Goal: Task Accomplishment & Management: Use online tool/utility

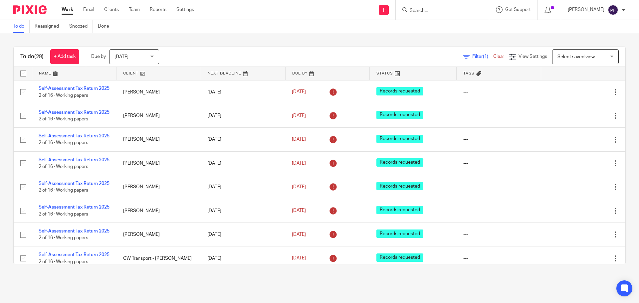
click at [434, 8] on input "Search" at bounding box center [439, 11] width 60 height 6
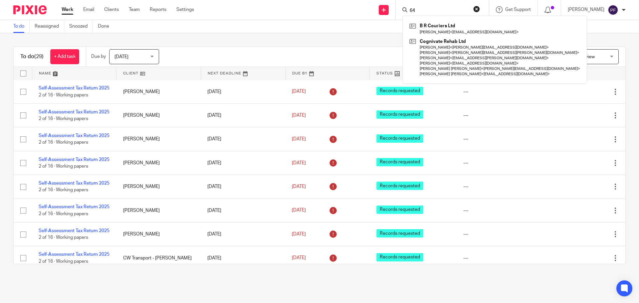
type input "6"
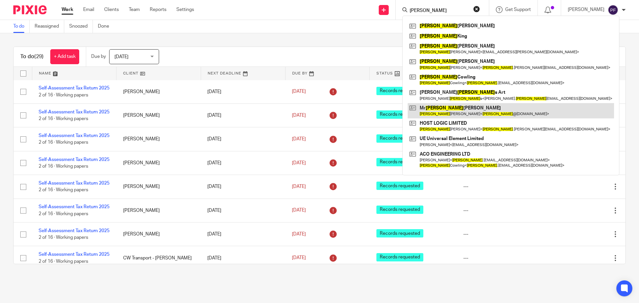
type input "ADAM"
click at [439, 108] on link at bounding box center [511, 110] width 206 height 15
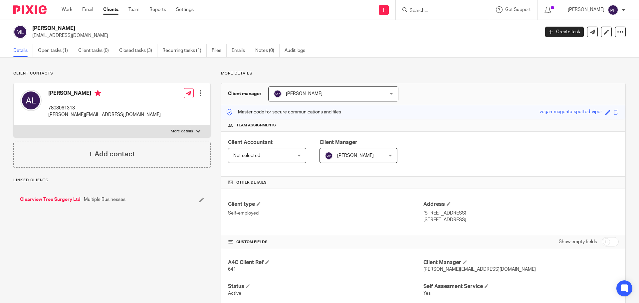
click at [76, 34] on p "clearviewtrees@hotmail.co.uk" at bounding box center [283, 35] width 503 height 7
click at [87, 116] on p "adam@clearviewtreesurgery.co.uk" at bounding box center [104, 115] width 113 height 7
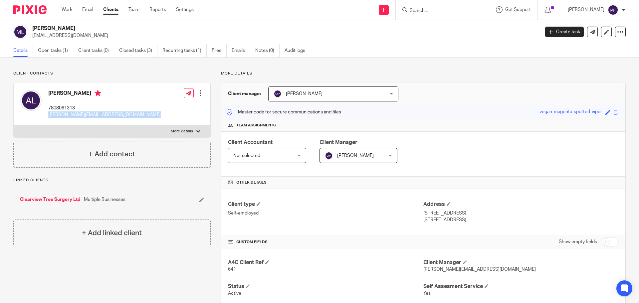
click at [87, 116] on p "adam@clearviewtreesurgery.co.uk" at bounding box center [104, 115] width 113 height 7
copy div "adam@clearviewtreesurgery.co.uk"
drag, startPoint x: 292, startPoint y: 217, endPoint x: 87, endPoint y: -40, distance: 328.4
click at [87, 0] on html "Work Email Clients Team Reports Settings Work Email Clients Team Reports Settin…" at bounding box center [319, 151] width 639 height 303
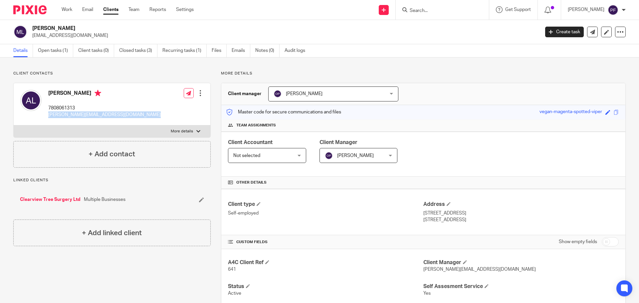
click at [317, 193] on div "Client type Self-employed Address 71 Avondale Road South Croydon, CR2 6JE" at bounding box center [423, 212] width 404 height 46
click at [423, 11] on input "Search" at bounding box center [439, 11] width 60 height 6
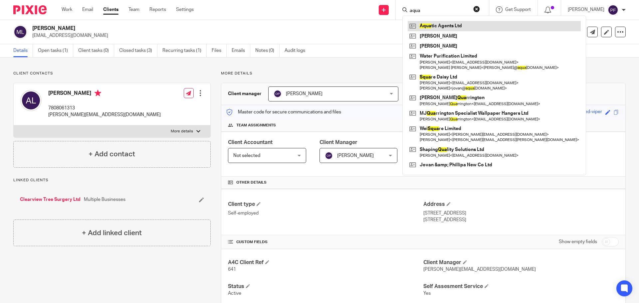
type input "aqua"
click at [445, 26] on link at bounding box center [494, 26] width 173 height 10
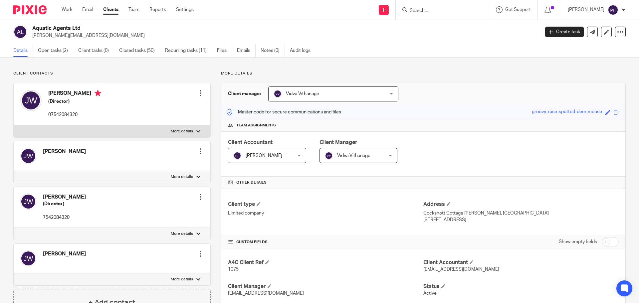
drag, startPoint x: 0, startPoint y: 0, endPoint x: 58, endPoint y: 28, distance: 64.0
click at [58, 28] on h2 "Aquatic Agents Ltd" at bounding box center [233, 28] width 403 height 7
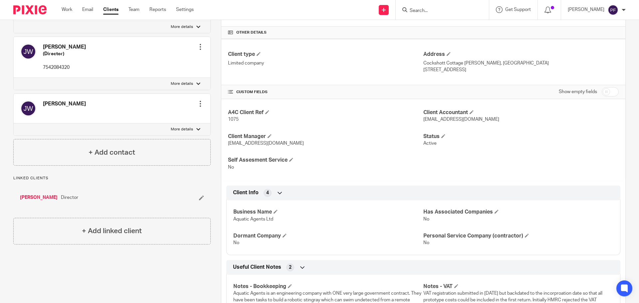
scroll to position [159, 0]
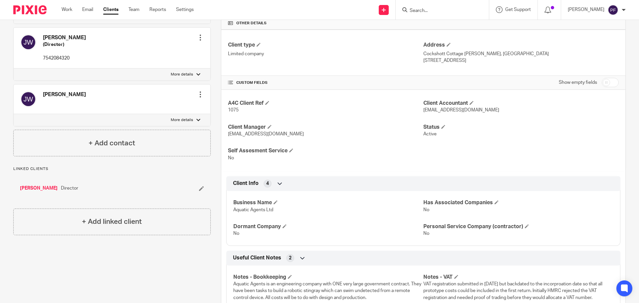
click at [31, 185] on link "[PERSON_NAME]" at bounding box center [39, 188] width 38 height 7
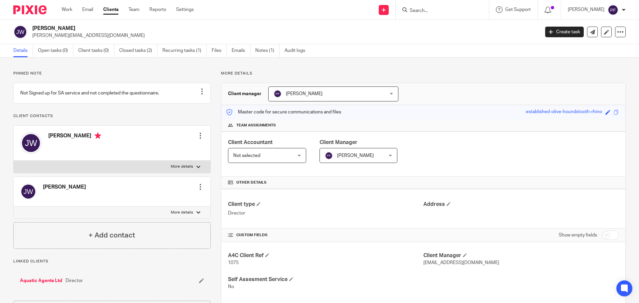
click at [428, 11] on input "Search" at bounding box center [439, 11] width 60 height 6
type input "UE"
click at [431, 25] on link at bounding box center [464, 28] width 113 height 15
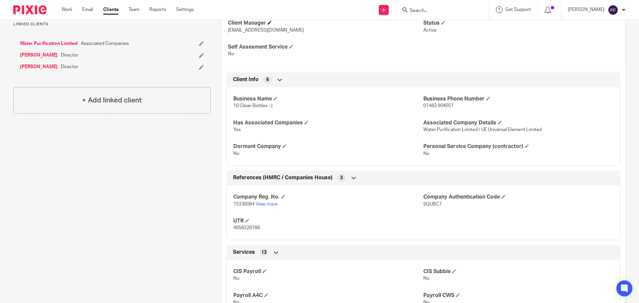
scroll to position [257, 0]
click at [254, 227] on span "4658228766" at bounding box center [246, 227] width 27 height 5
copy span "4658228766"
click at [257, 225] on p "4658228766" at bounding box center [328, 227] width 190 height 7
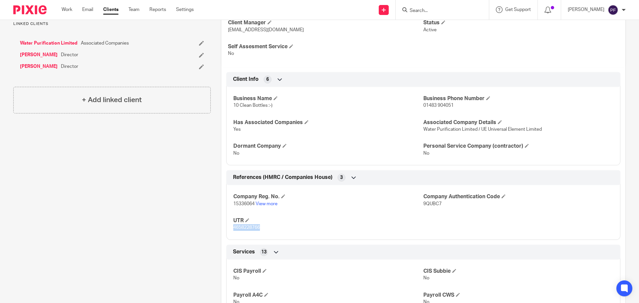
click at [257, 225] on p "4658228766" at bounding box center [328, 227] width 190 height 7
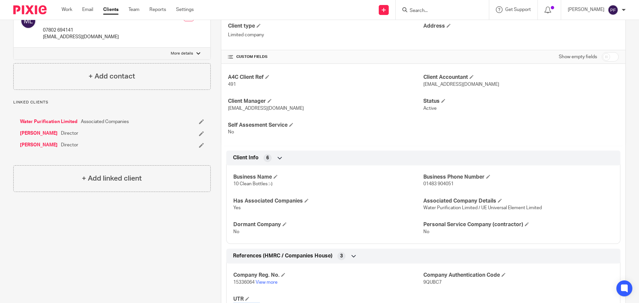
scroll to position [160, 0]
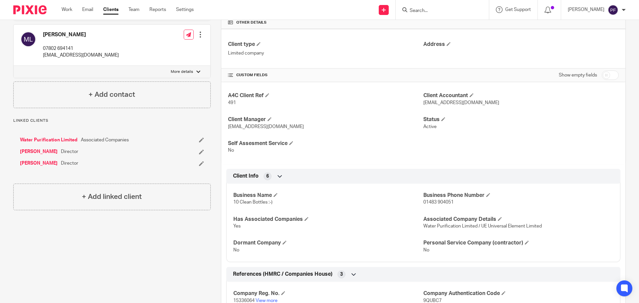
click at [314, 104] on p "491" at bounding box center [325, 103] width 195 height 7
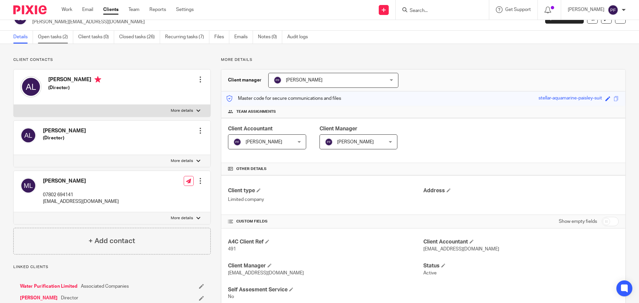
scroll to position [0, 0]
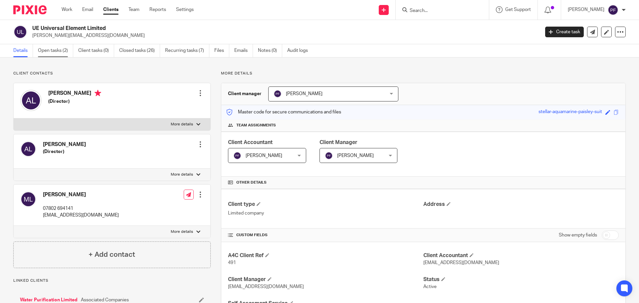
click at [59, 54] on link "Open tasks (2)" at bounding box center [55, 50] width 35 height 13
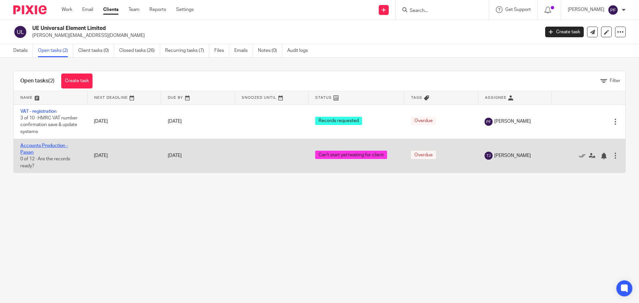
click at [38, 144] on link "Accounts Production - Pasan" at bounding box center [44, 149] width 48 height 11
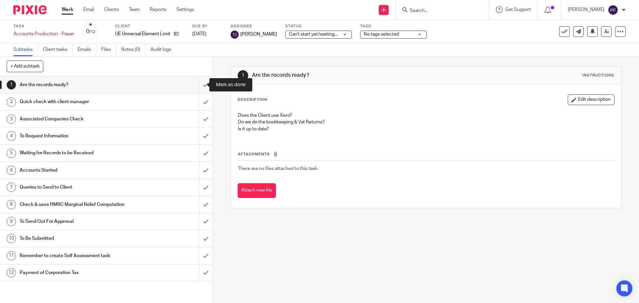
click at [199, 88] on input "submit" at bounding box center [106, 85] width 213 height 17
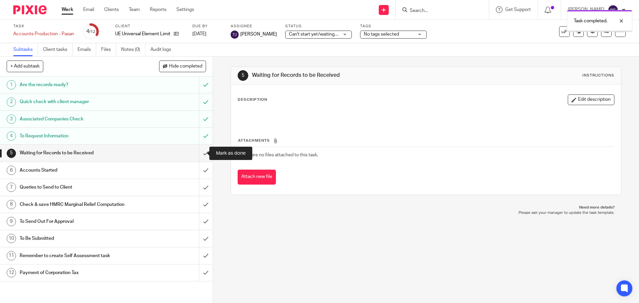
click at [198, 155] on input "submit" at bounding box center [106, 153] width 213 height 17
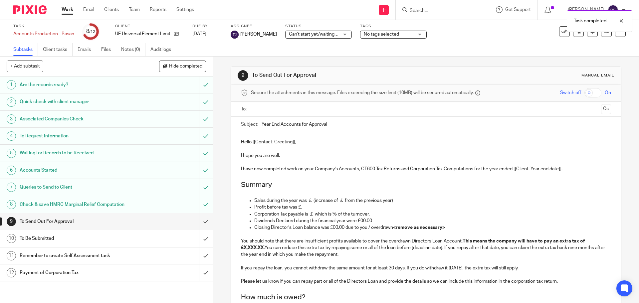
click at [262, 113] on input "text" at bounding box center [425, 110] width 345 height 8
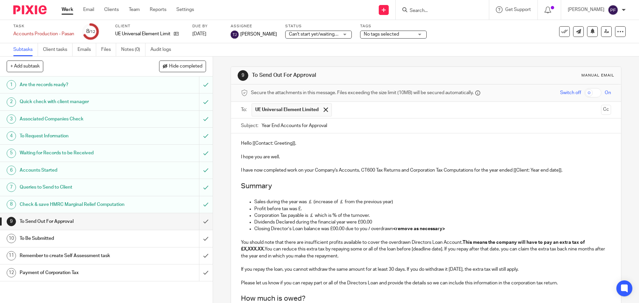
drag, startPoint x: 593, startPoint y: 233, endPoint x: 239, endPoint y: 146, distance: 365.3
click at [239, 146] on div "Hello [[Contact: Greeting]], I hope you are well. I have now completed work on …" at bounding box center [426, 265] width 390 height 262
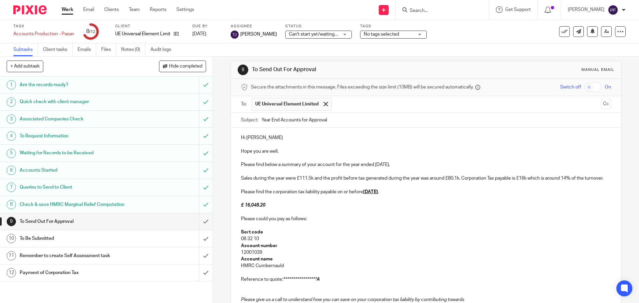
scroll to position [5, 0]
click at [252, 138] on p "Hi [PERSON_NAME]" at bounding box center [426, 138] width 370 height 7
click at [391, 167] on p "Please find below a summary of your account for the year ended [DATE]." at bounding box center [426, 165] width 370 height 7
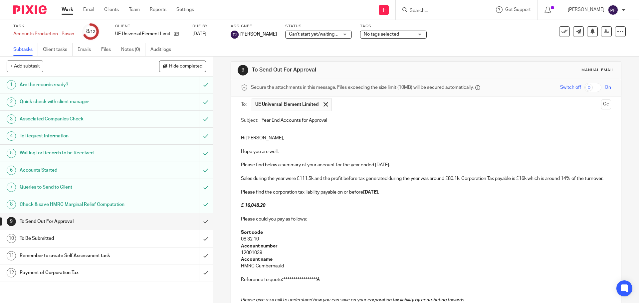
click at [393, 165] on p "Please find below a summary of your account for the year ended [DATE]." at bounding box center [426, 165] width 370 height 7
click at [238, 179] on div "**********" at bounding box center [426, 245] width 390 height 234
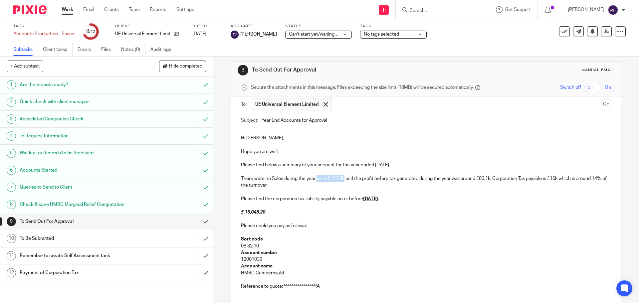
drag, startPoint x: 316, startPoint y: 179, endPoint x: 343, endPoint y: 177, distance: 27.7
click at [343, 177] on p "There were no Sales during the year were £111.5k and the profit before tax gene…" at bounding box center [426, 182] width 370 height 14
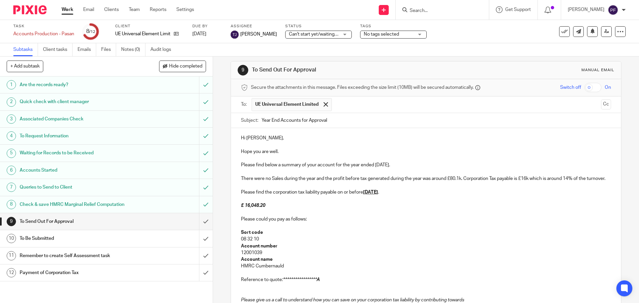
click at [339, 177] on p "There were no Sales during the year and the profit before tax generated during …" at bounding box center [426, 178] width 370 height 7
click at [351, 178] on p "There were no Sales during the year and the loss before tax generated during th…" at bounding box center [426, 178] width 370 height 7
click at [345, 178] on p "There were no Sales during the year and the loss tax generated during the year …" at bounding box center [426, 178] width 370 height 7
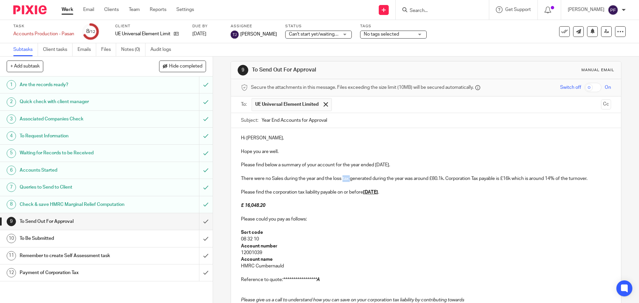
click at [345, 178] on p "There were no Sales during the year and the loss tax generated during the year …" at bounding box center [426, 178] width 370 height 7
click at [434, 179] on p "There were no Sales during the year and the loss generated during the year was …" at bounding box center [426, 178] width 370 height 7
drag, startPoint x: 440, startPoint y: 178, endPoint x: 614, endPoint y: 180, distance: 174.8
click at [614, 180] on div "9 To Send Out For Approval Manual email Secure the attachments in this message.…" at bounding box center [426, 180] width 426 height 247
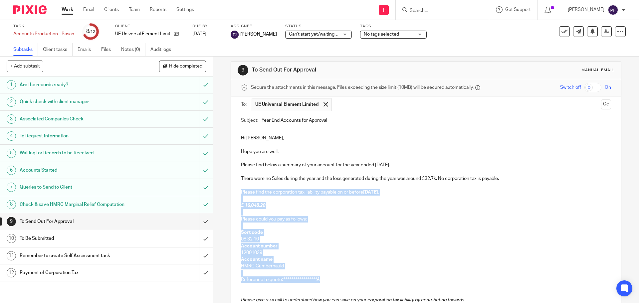
drag, startPoint x: 329, startPoint y: 281, endPoint x: 239, endPoint y: 194, distance: 125.3
click at [239, 194] on div "**********" at bounding box center [426, 245] width 390 height 234
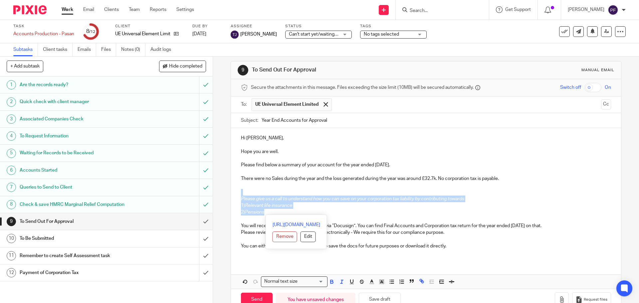
drag, startPoint x: 272, startPoint y: 213, endPoint x: 231, endPoint y: 194, distance: 45.2
click at [231, 194] on div "Hi [PERSON_NAME], Hope you are well. Please find below a summary of your accoun…" at bounding box center [426, 194] width 390 height 133
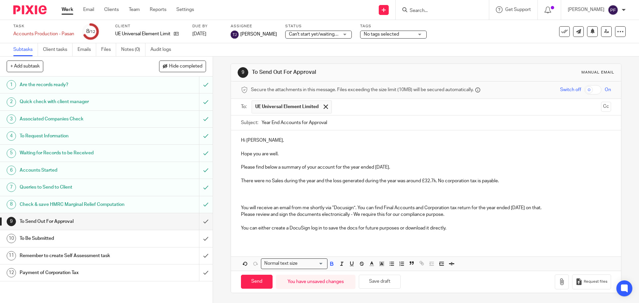
scroll to position [0, 0]
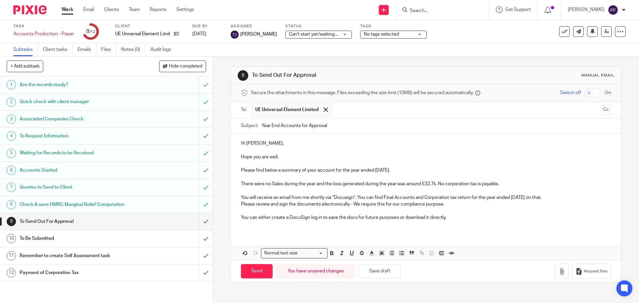
click at [524, 196] on p "You will receive an email from me shortly via “Docusign”. You can find Final Ac…" at bounding box center [426, 197] width 370 height 7
click at [543, 198] on p "You will receive an email from me shortly via “Docusign”. You can find Final Ac…" at bounding box center [426, 197] width 370 height 7
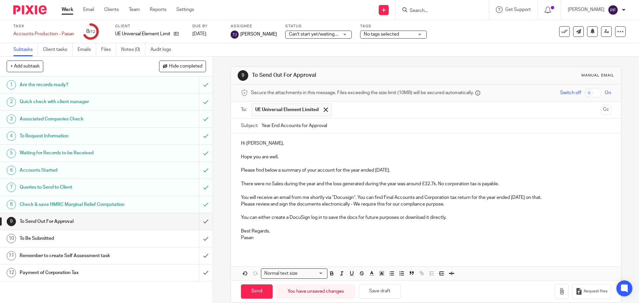
scroll to position [10, 0]
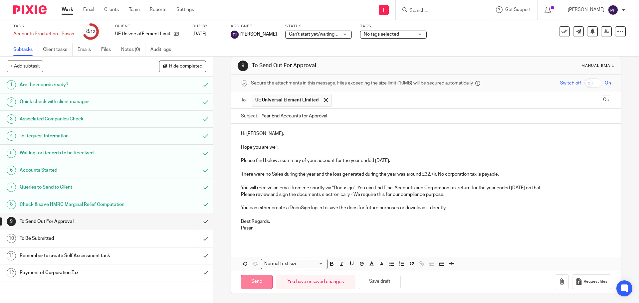
click at [252, 276] on input "Send" at bounding box center [257, 282] width 32 height 14
type input "Sent"
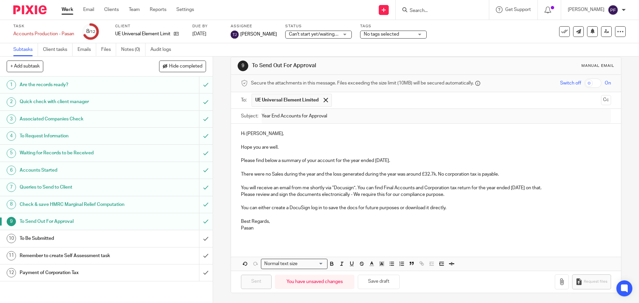
click at [300, 37] on span "Can't start yet/waiting for client" at bounding box center [314, 34] width 50 height 7
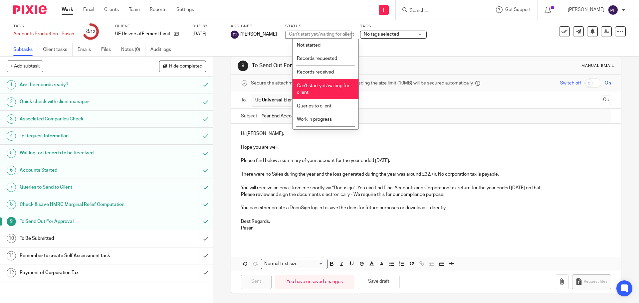
click at [306, 96] on li "Can't start yet/waiting for client" at bounding box center [326, 89] width 66 height 20
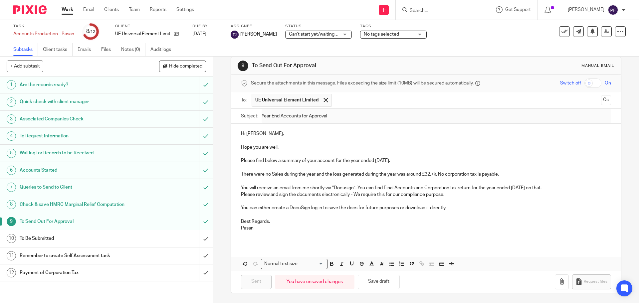
click at [309, 35] on span "Can't start yet/waiting for client" at bounding box center [321, 34] width 65 height 5
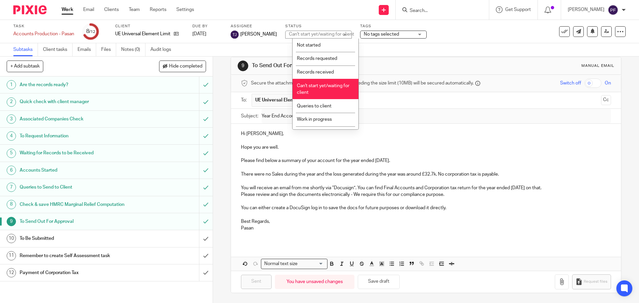
scroll to position [51, 0]
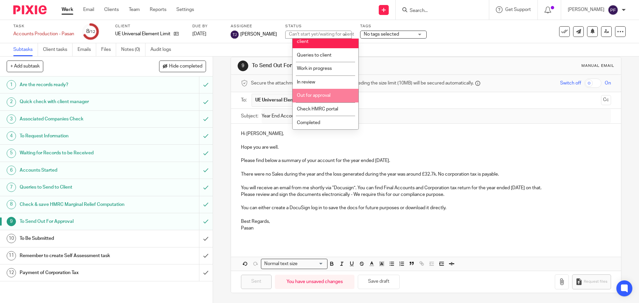
click at [317, 95] on span "Out for approval" at bounding box center [314, 95] width 34 height 5
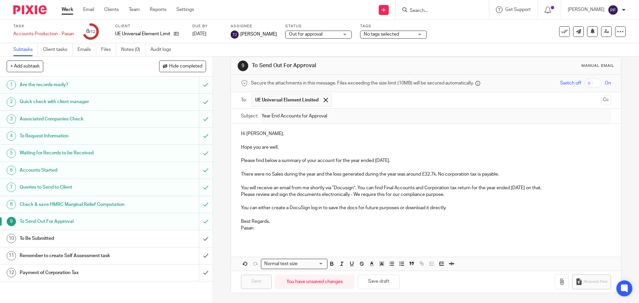
click at [64, 13] on link "Work" at bounding box center [68, 9] width 12 height 7
